Goal: Find specific page/section: Find specific page/section

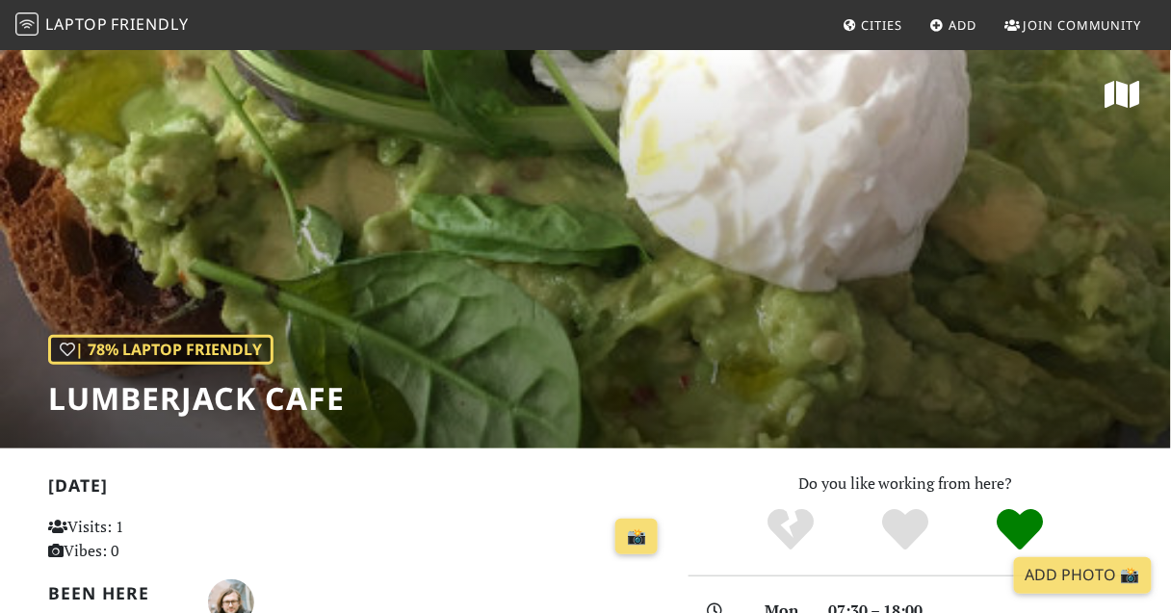
click at [135, 22] on span "Friendly" at bounding box center [149, 23] width 77 height 21
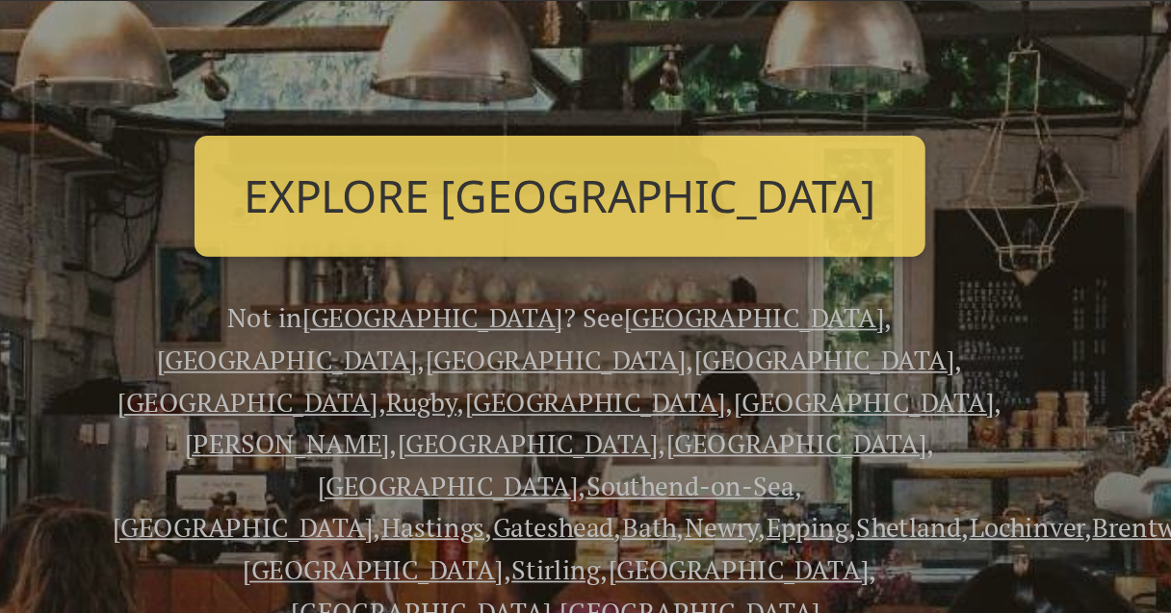
scroll to position [276, 0]
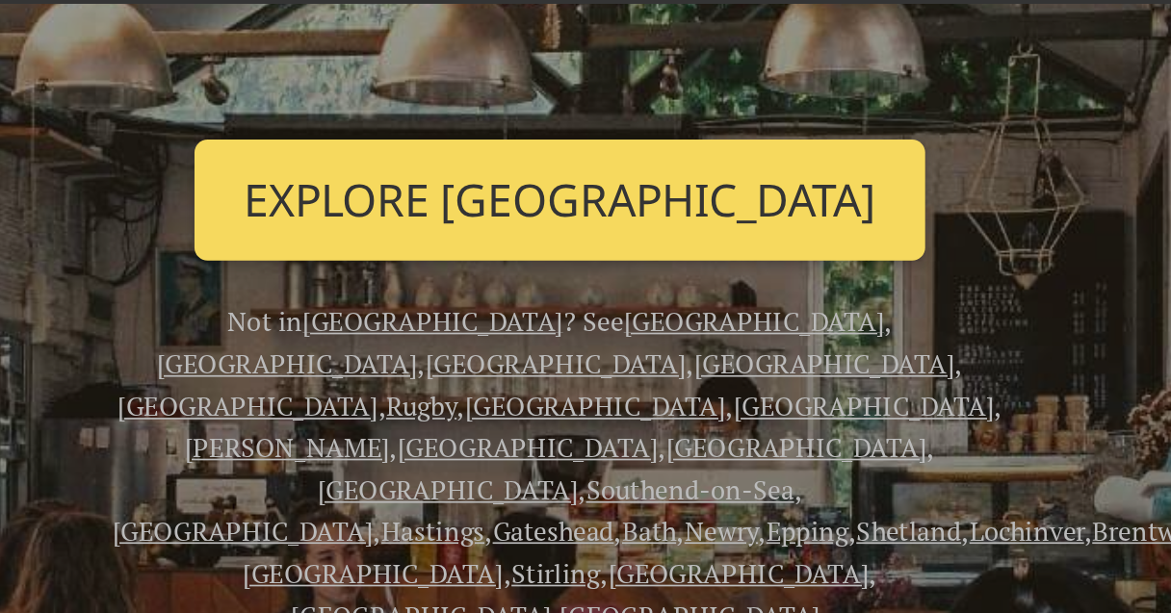
click at [601, 154] on link "Explore London" at bounding box center [586, 165] width 430 height 71
click at [611, 167] on link "Explore London" at bounding box center [586, 165] width 430 height 71
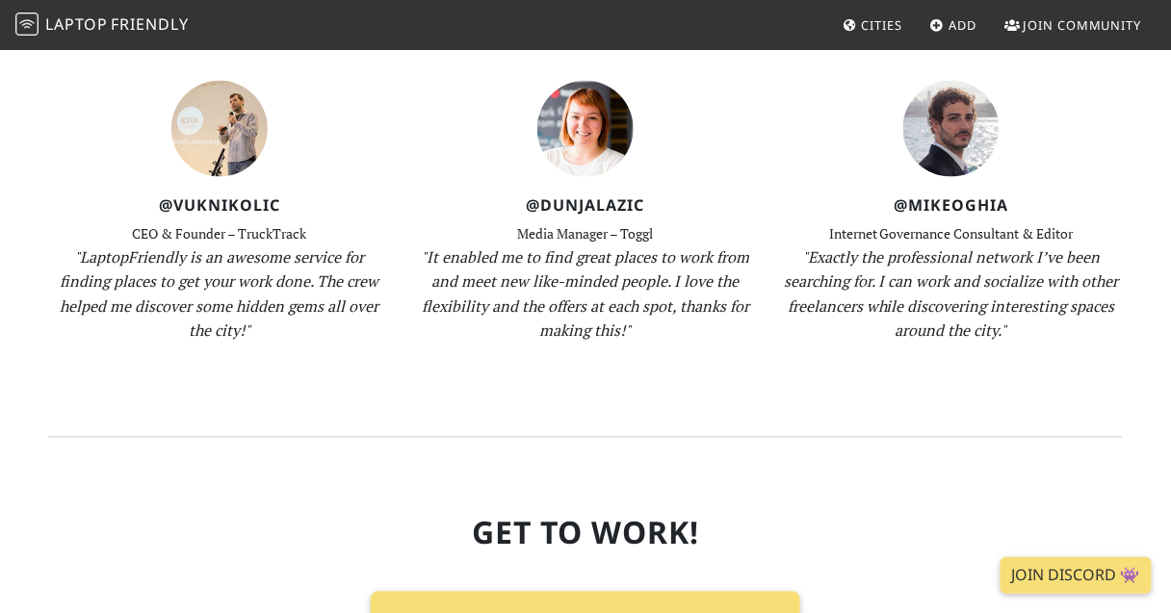
scroll to position [2371, 0]
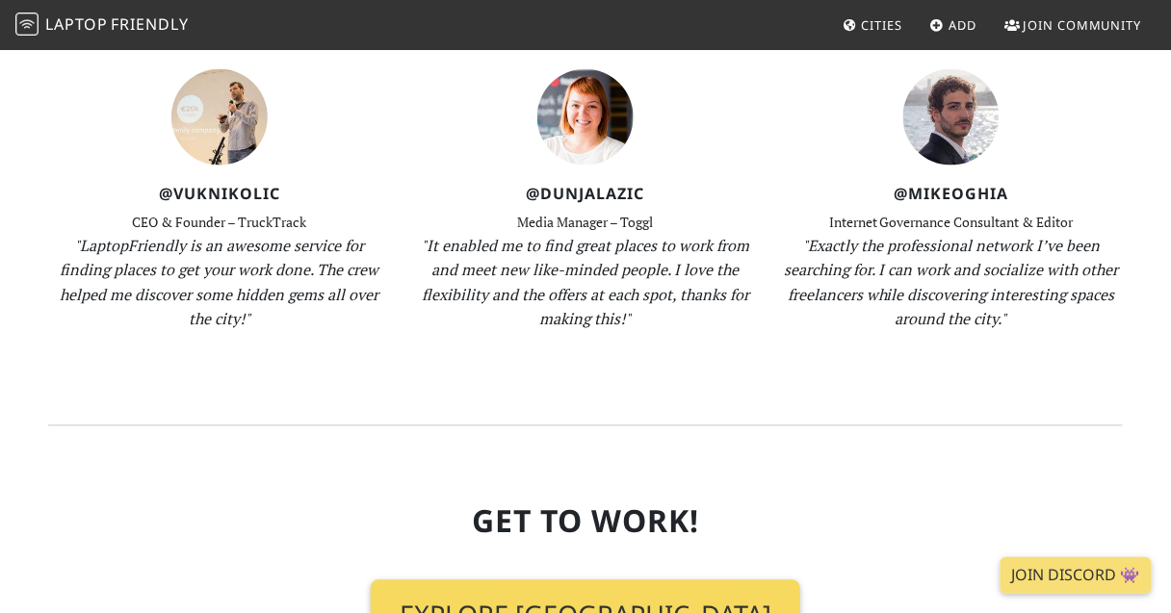
click at [596, 581] on link "Explore London" at bounding box center [586, 616] width 430 height 71
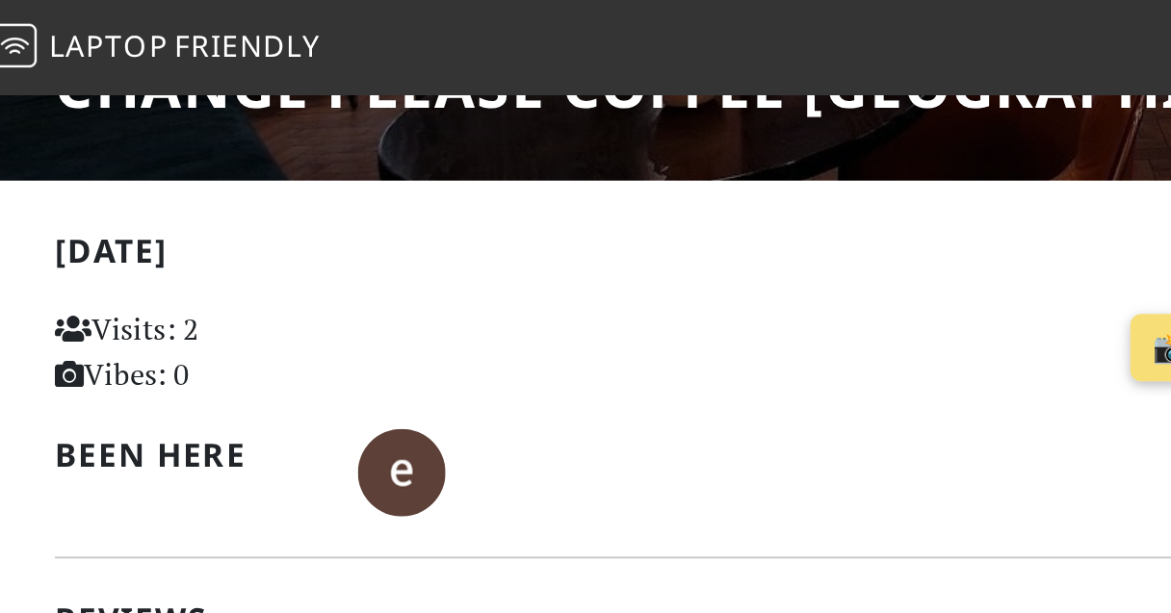
scroll to position [352, 0]
